Goal: Task Accomplishment & Management: Use online tool/utility

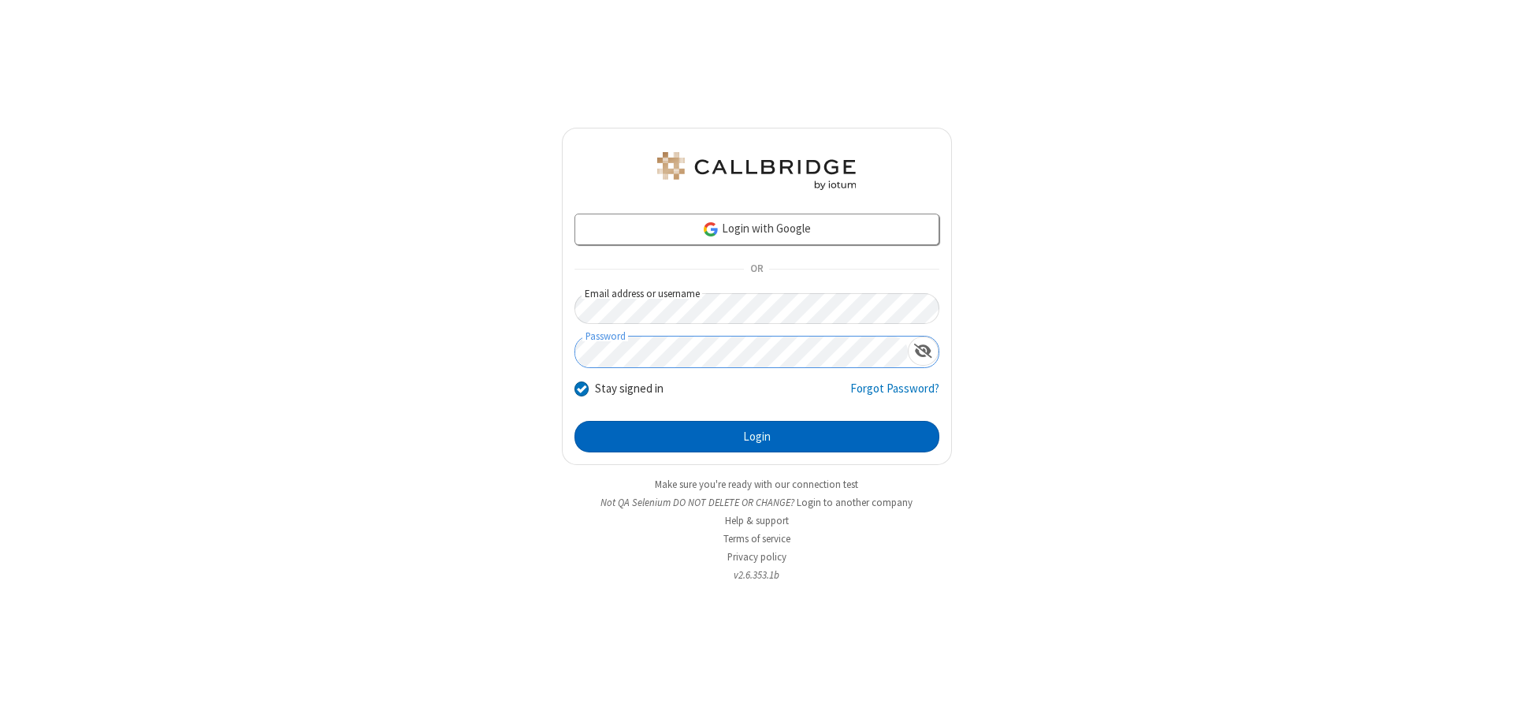
click at [756, 436] on button "Login" at bounding box center [756, 437] width 365 height 32
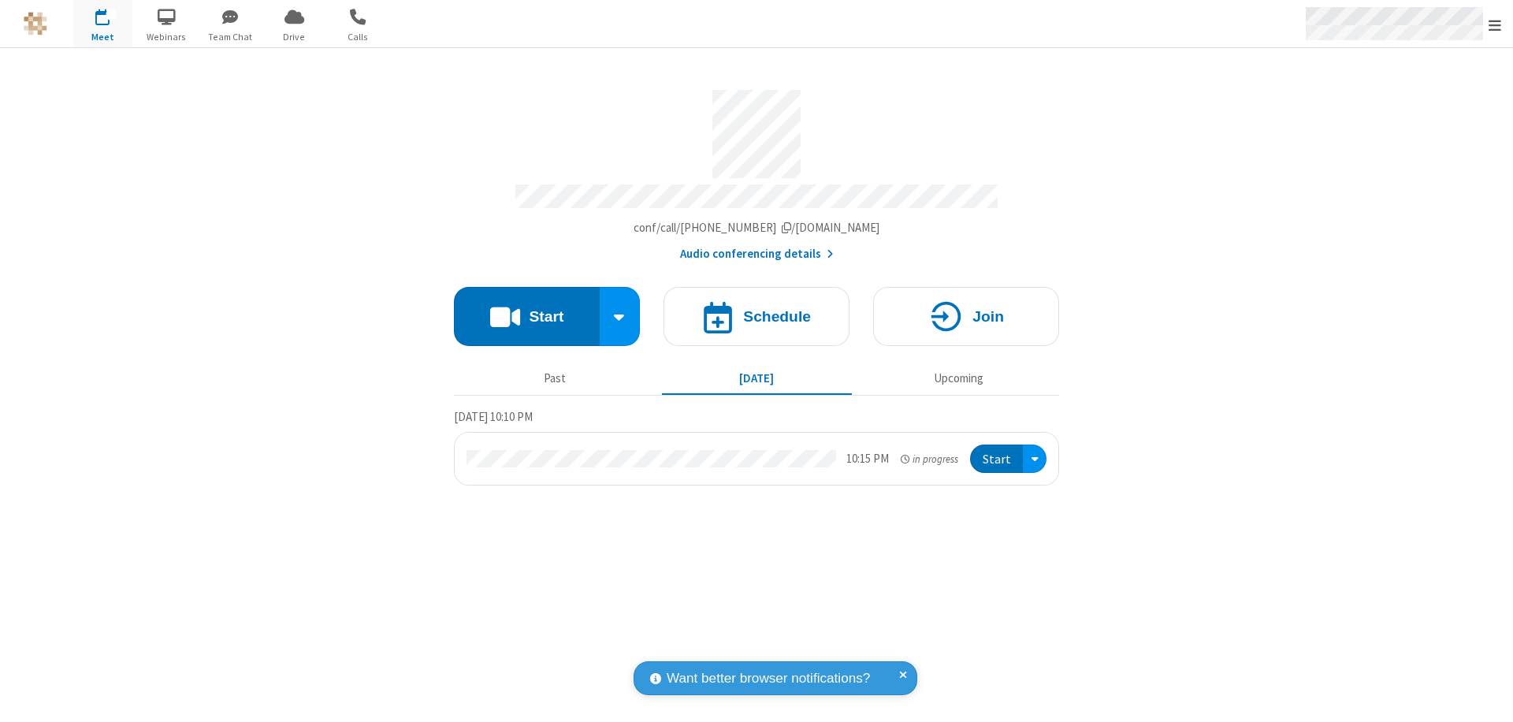
click at [1495, 24] on span "Open menu" at bounding box center [1494, 25] width 13 height 16
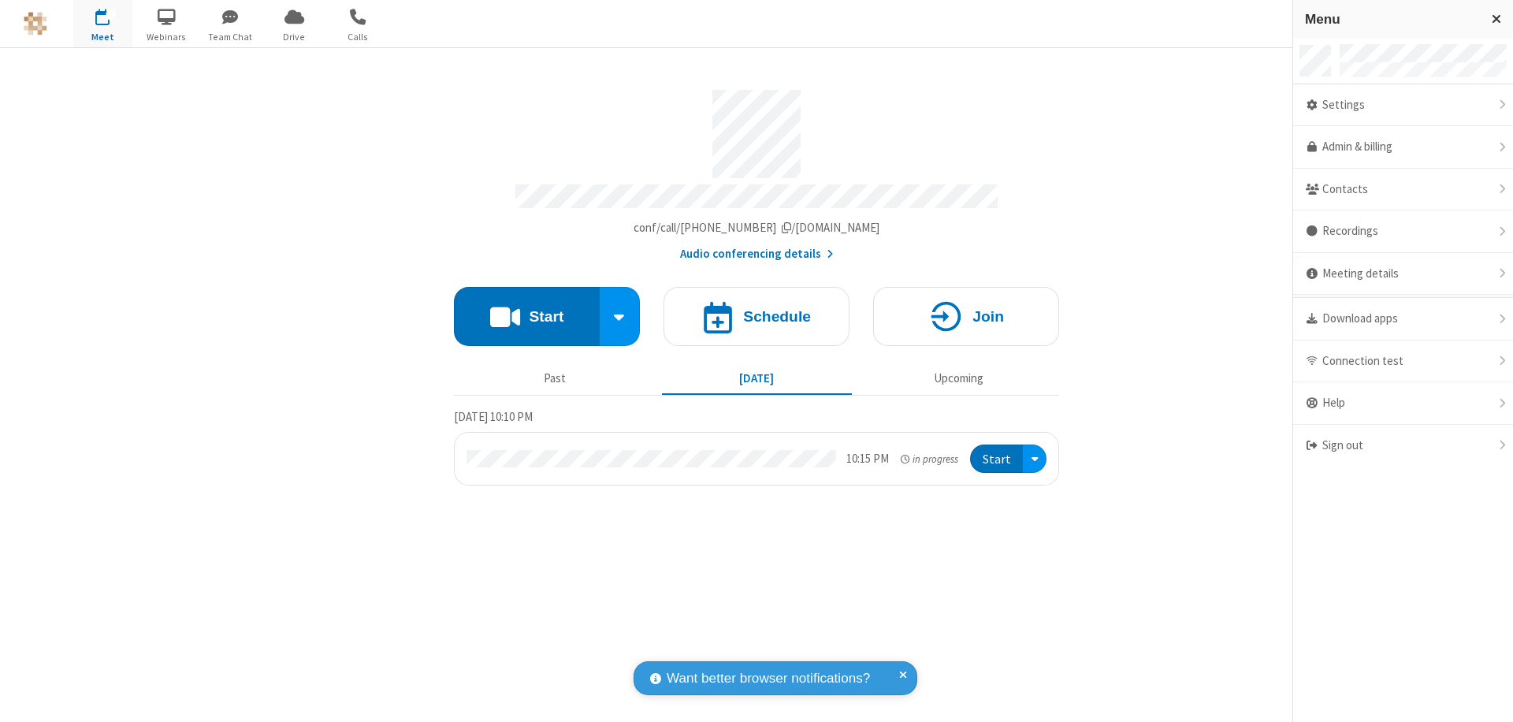
click at [294, 36] on span "Drive" at bounding box center [294, 37] width 59 height 14
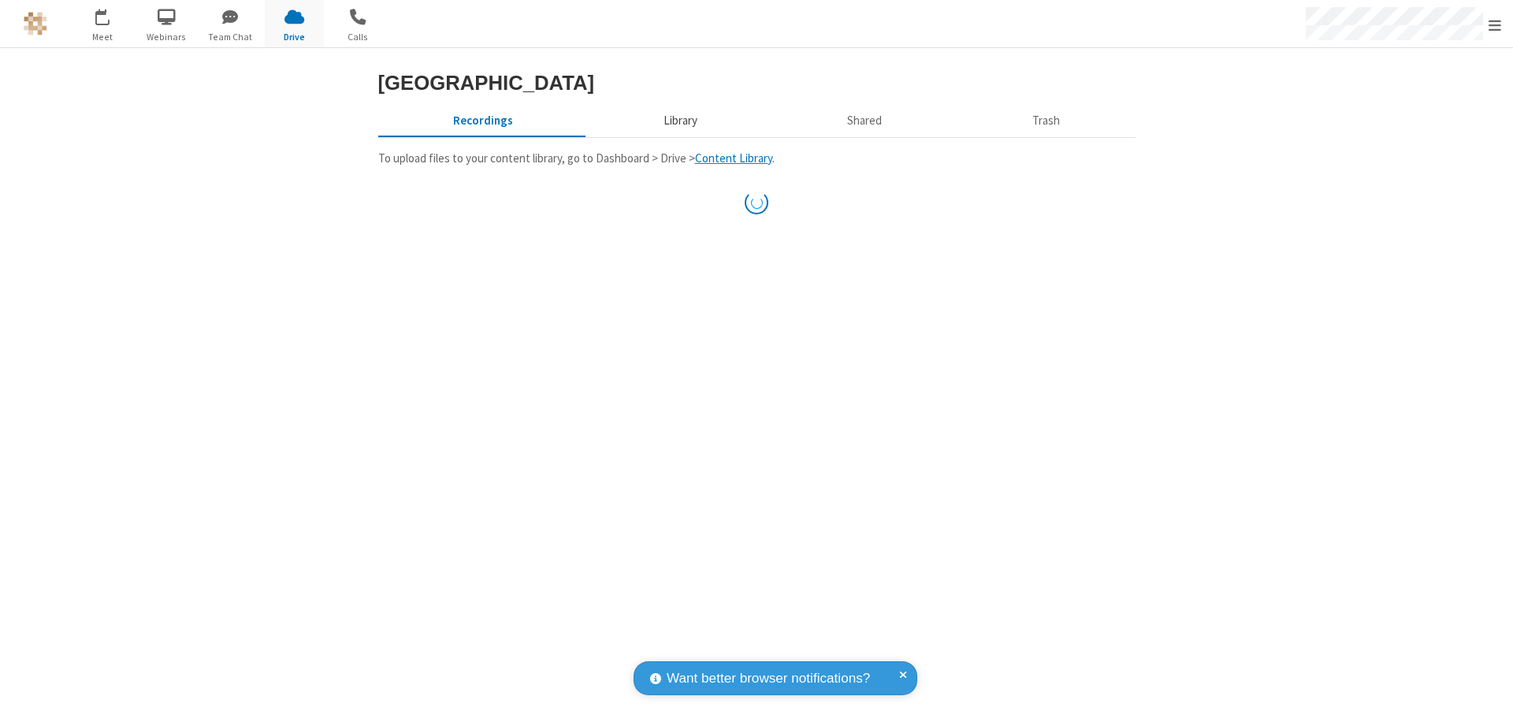
click at [672, 136] on button "Library" at bounding box center [680, 121] width 184 height 30
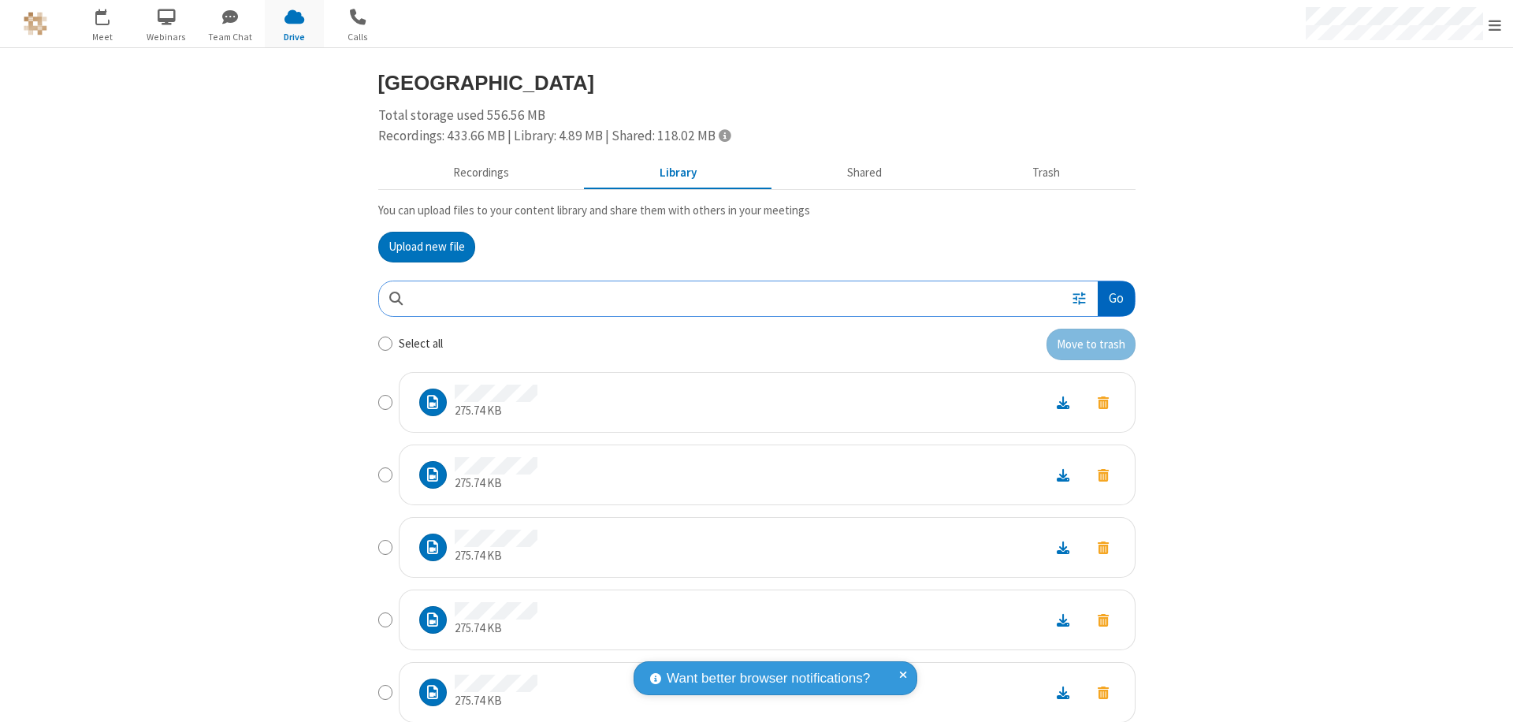
click at [1109, 298] on button "Go" at bounding box center [1115, 298] width 36 height 35
click at [420, 247] on button "Upload new file" at bounding box center [426, 248] width 97 height 32
